Goal: Task Accomplishment & Management: Manage account settings

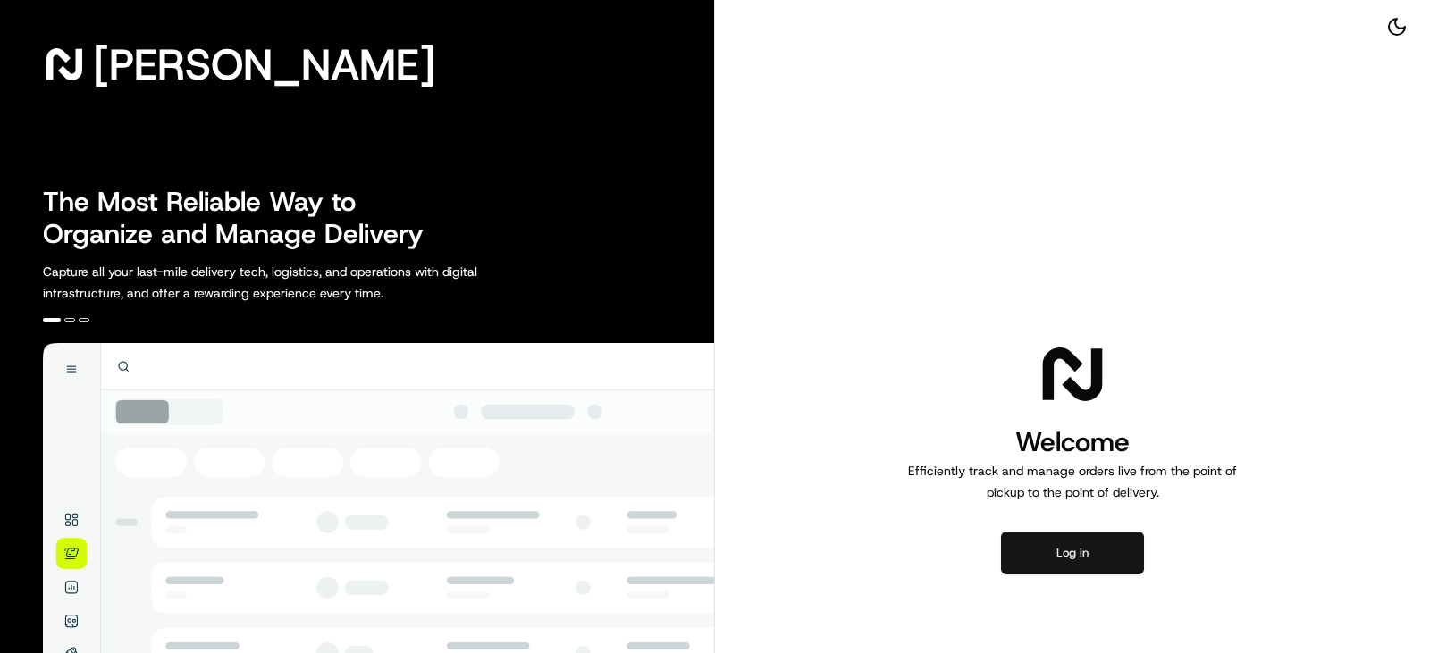
click at [1061, 547] on button "Log in" at bounding box center [1072, 553] width 143 height 43
